Goal: Obtain resource: Download file/media

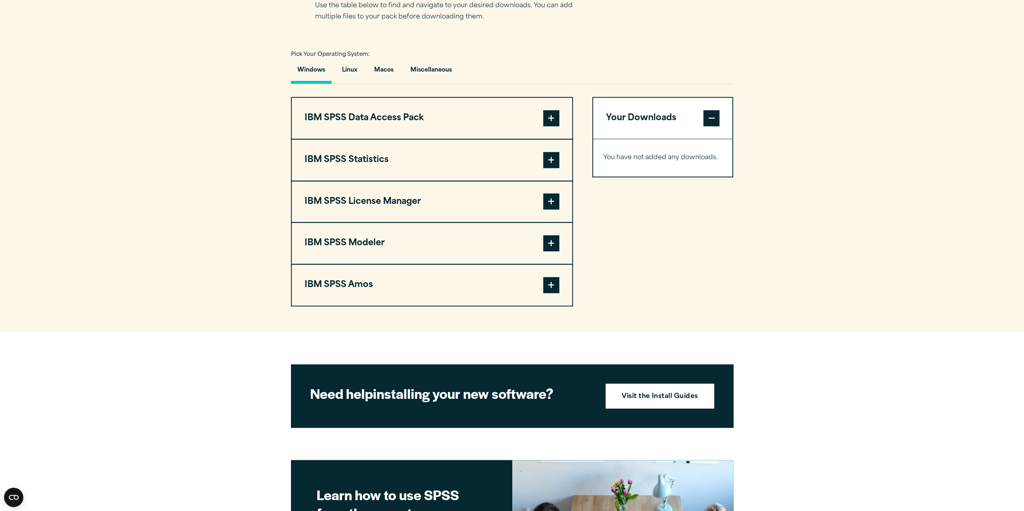
scroll to position [556, 0]
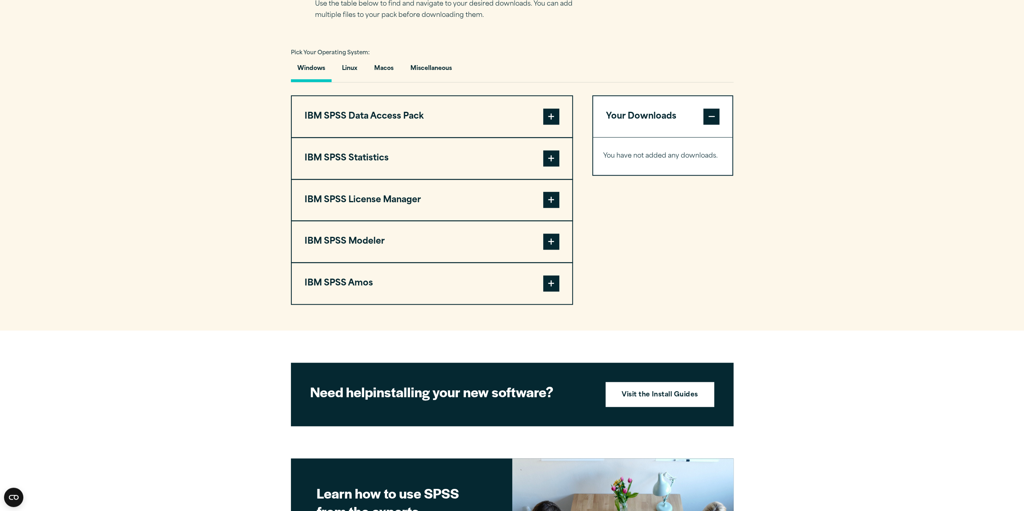
click at [545, 118] on span at bounding box center [551, 117] width 16 height 16
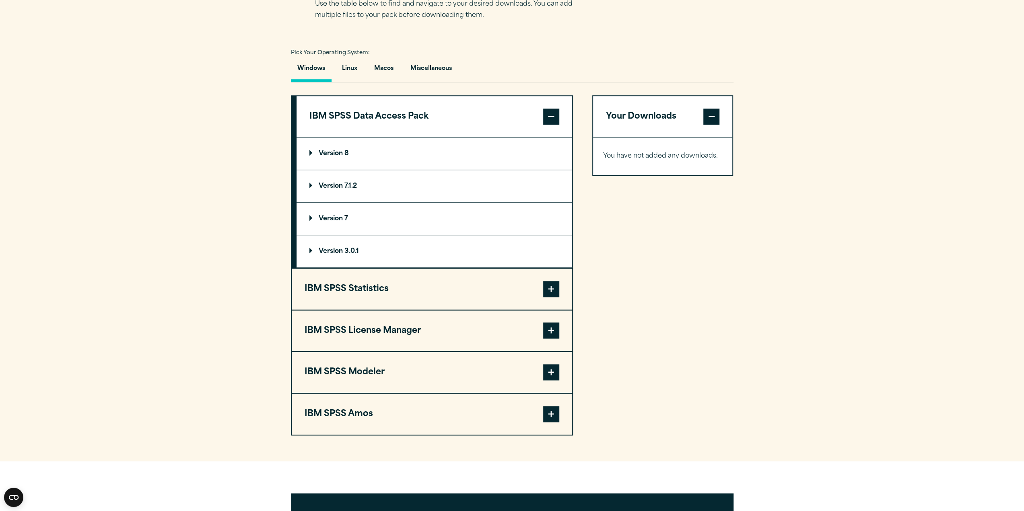
click at [545, 118] on span at bounding box center [551, 117] width 16 height 16
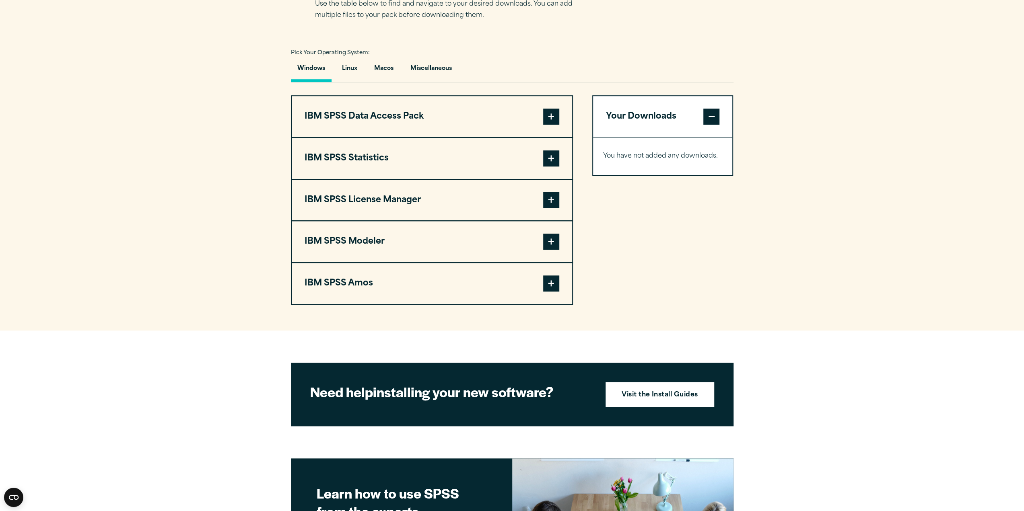
click at [548, 115] on span at bounding box center [551, 117] width 16 height 16
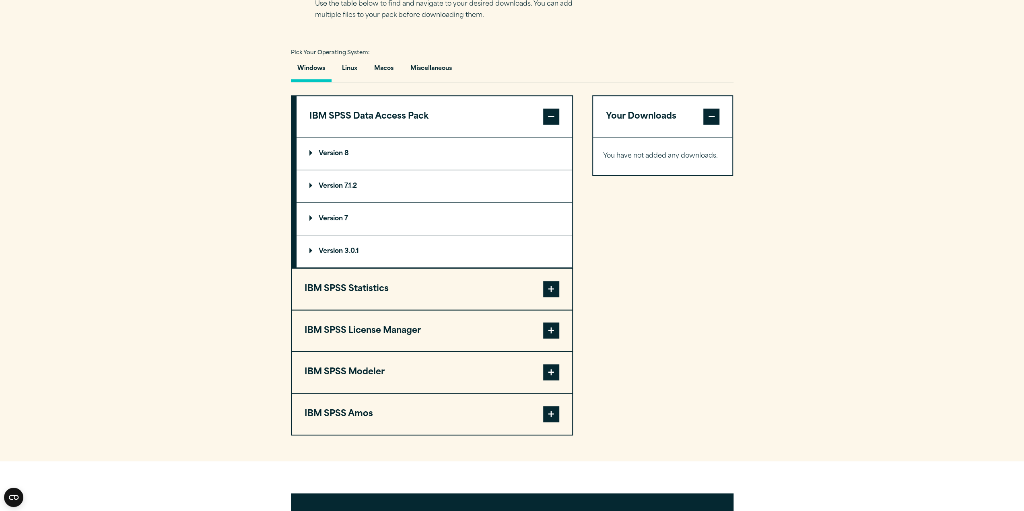
click at [311, 148] on summary "Version 8" at bounding box center [435, 154] width 276 height 32
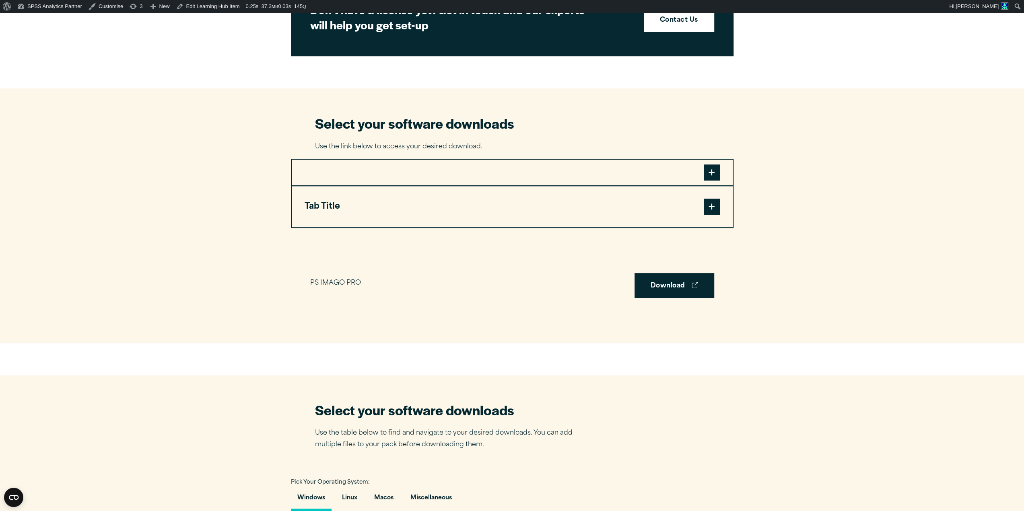
scroll to position [427, 0]
click at [711, 208] on span at bounding box center [712, 206] width 16 height 16
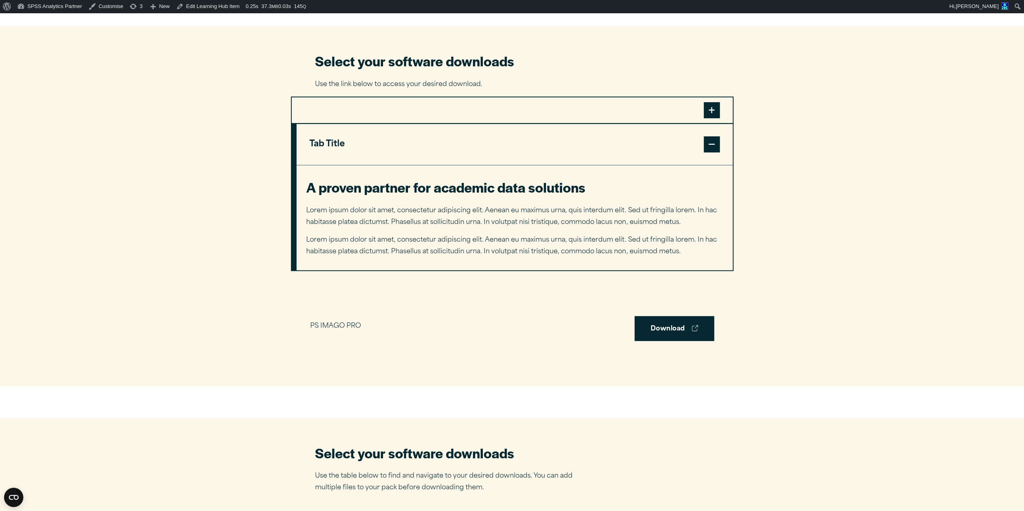
scroll to position [486, 0]
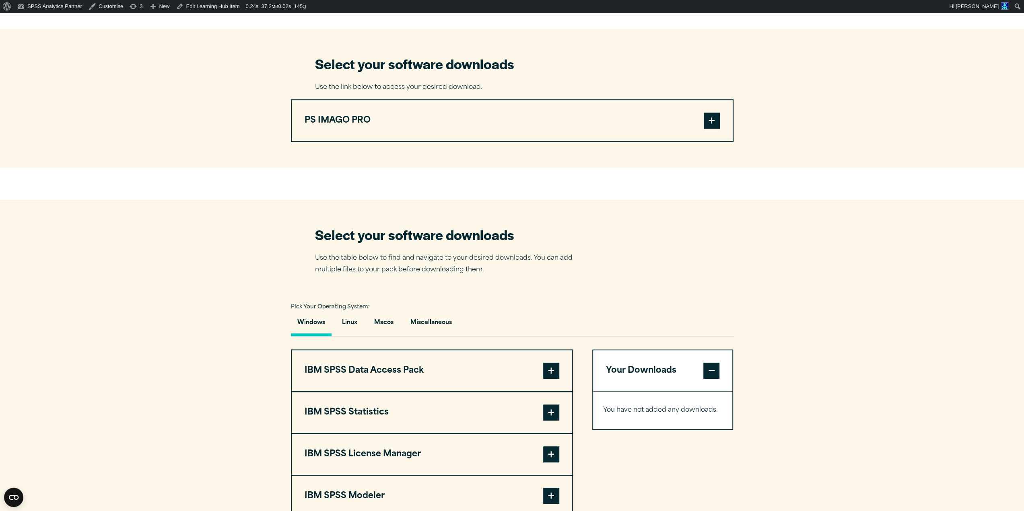
click at [709, 122] on span at bounding box center [712, 121] width 16 height 16
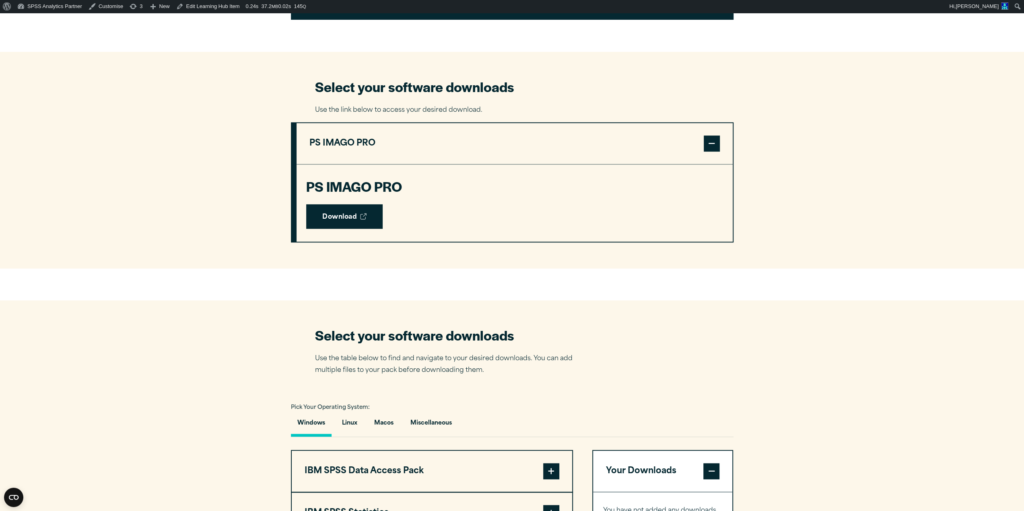
scroll to position [463, 0]
click at [707, 143] on span at bounding box center [712, 144] width 16 height 16
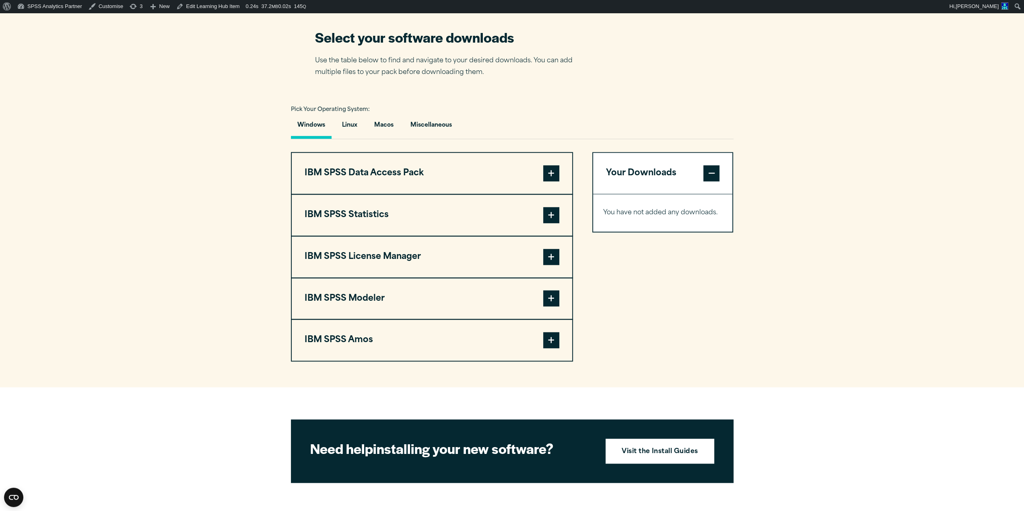
scroll to position [684, 0]
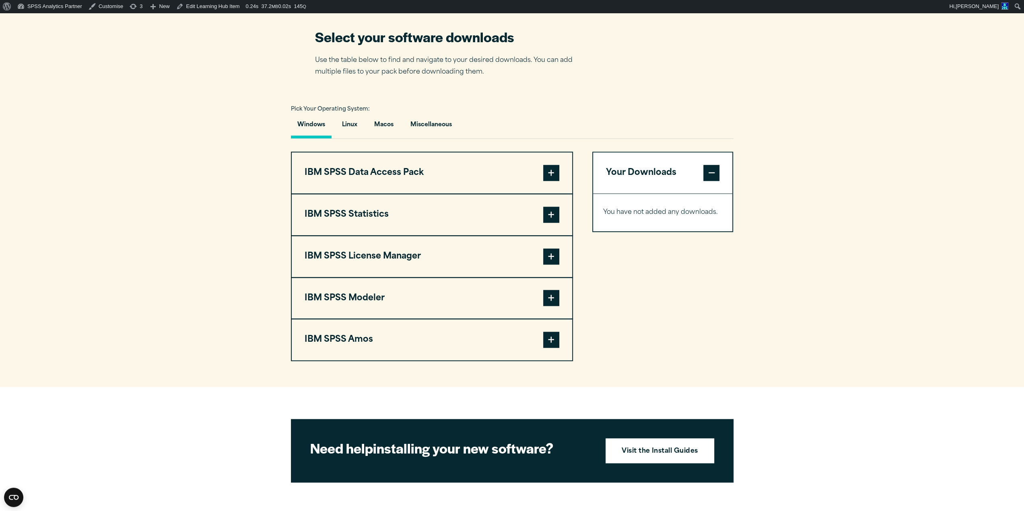
click at [553, 172] on span at bounding box center [551, 173] width 16 height 16
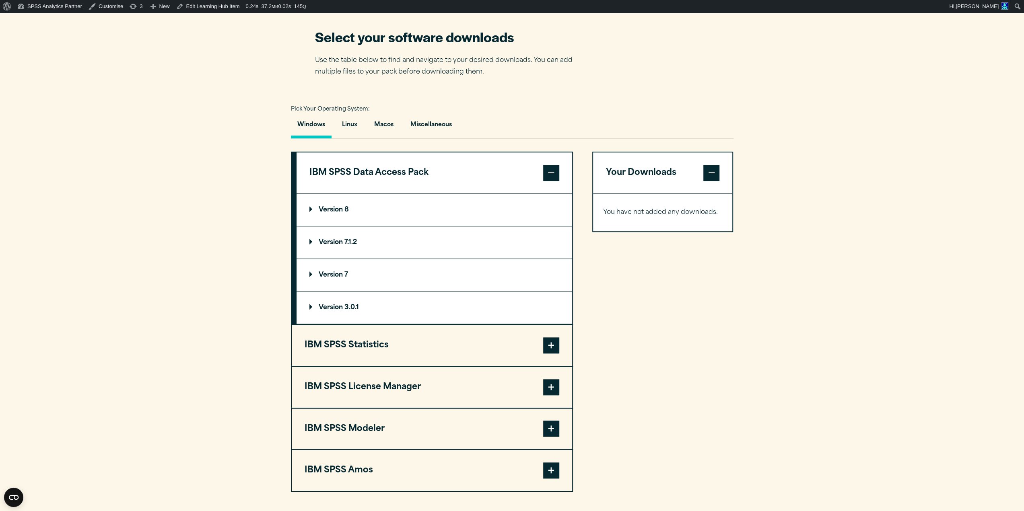
click at [312, 208] on p "Version 8" at bounding box center [328, 210] width 39 height 6
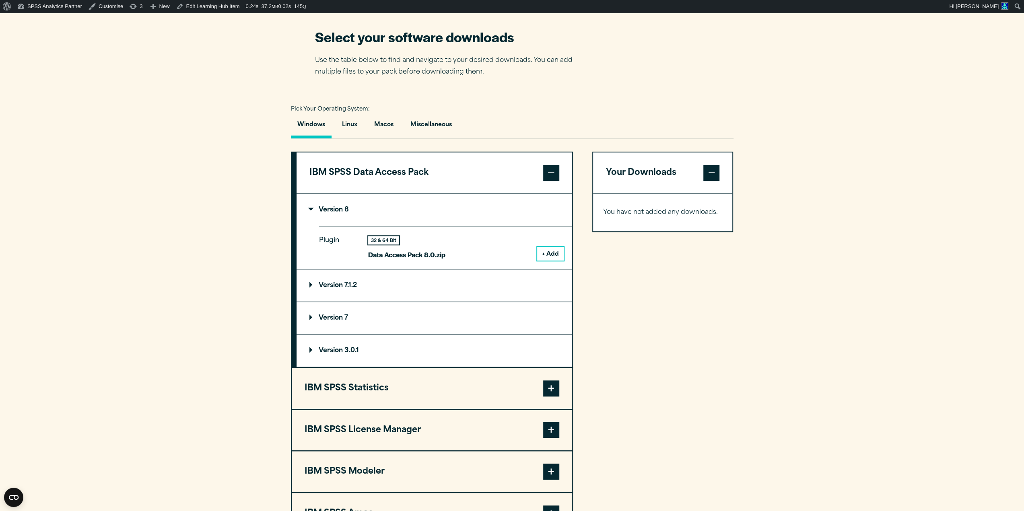
click at [312, 208] on p "Version 8" at bounding box center [328, 210] width 39 height 6
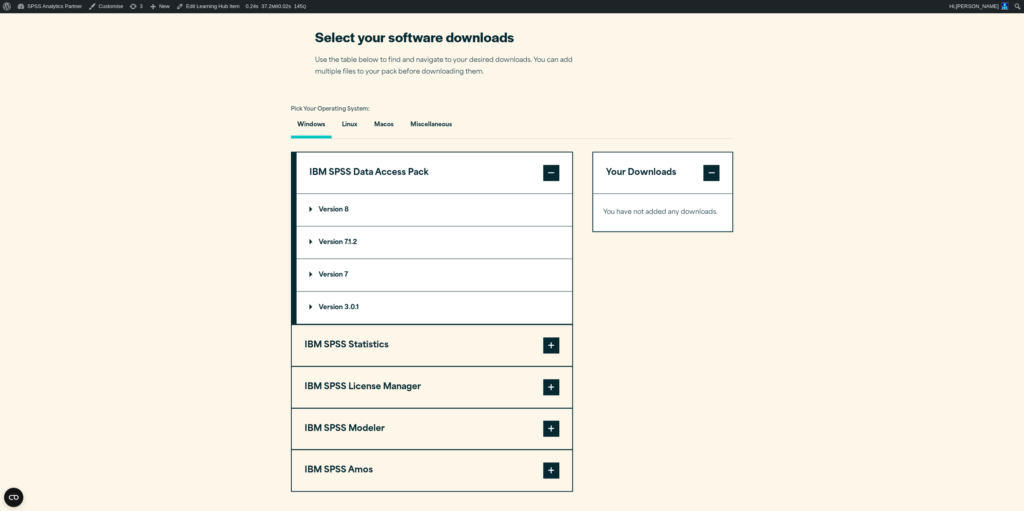
click at [312, 208] on p "Version 8" at bounding box center [328, 210] width 39 height 6
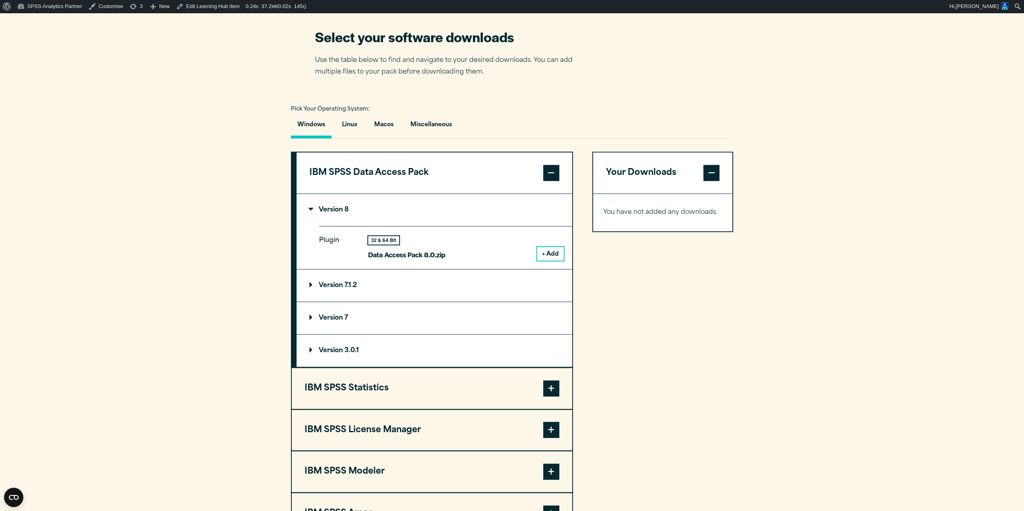
click at [312, 208] on p "Version 8" at bounding box center [328, 210] width 39 height 6
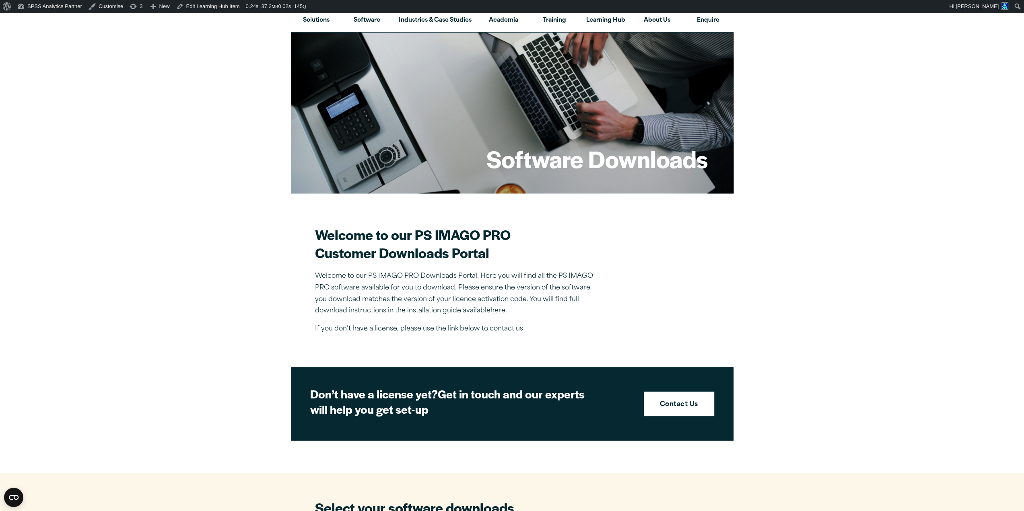
scroll to position [0, 0]
